Goal: Task Accomplishment & Management: Manage account settings

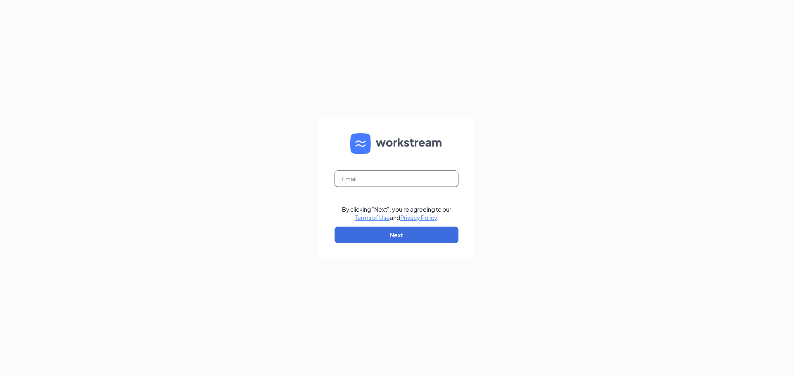
click at [370, 176] on input "text" at bounding box center [397, 179] width 124 height 17
type input "wendys@collinscom.net"
click at [393, 233] on button "Next" at bounding box center [397, 235] width 124 height 17
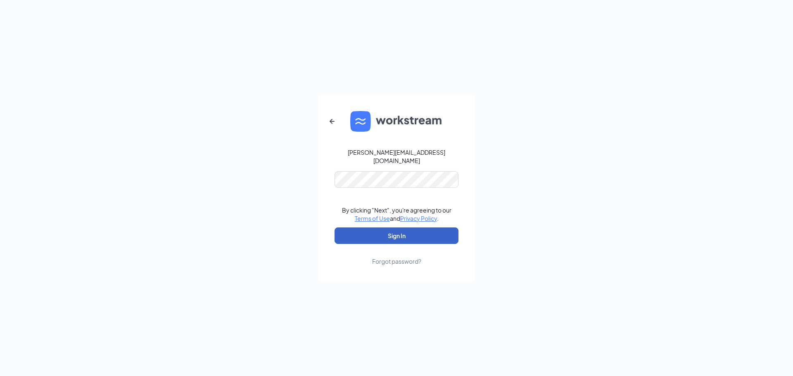
click at [385, 230] on button "Sign In" at bounding box center [397, 236] width 124 height 17
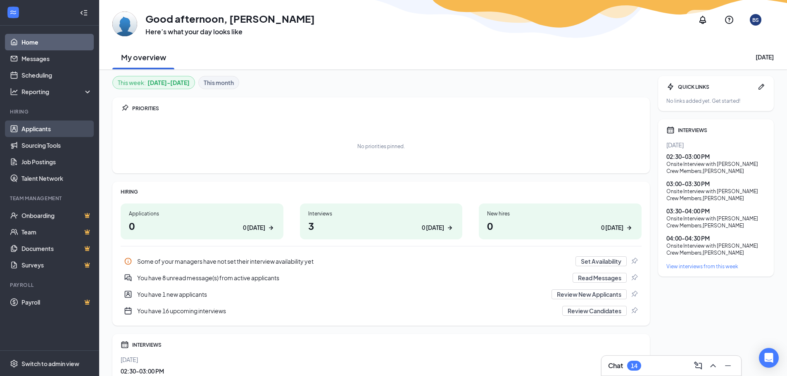
click at [31, 131] on link "Applicants" at bounding box center [56, 129] width 71 height 17
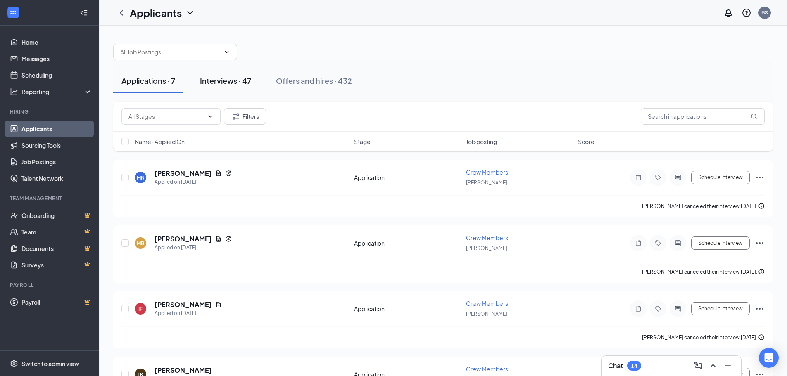
click at [225, 81] on div "Interviews · 47" at bounding box center [225, 81] width 51 height 10
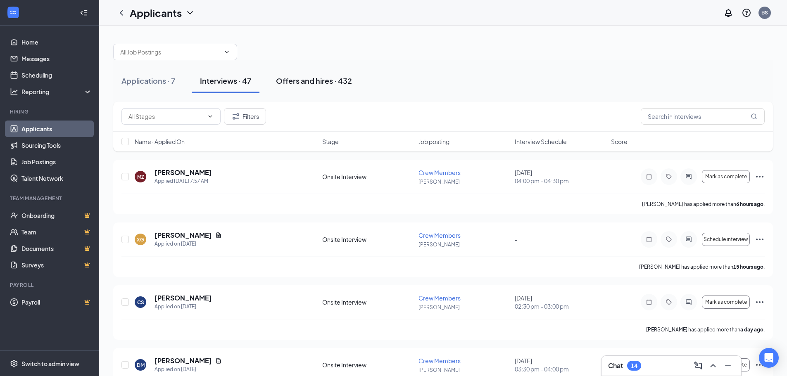
click at [306, 82] on div "Offers and hires · 432" at bounding box center [314, 81] width 76 height 10
